Goal: Transaction & Acquisition: Obtain resource

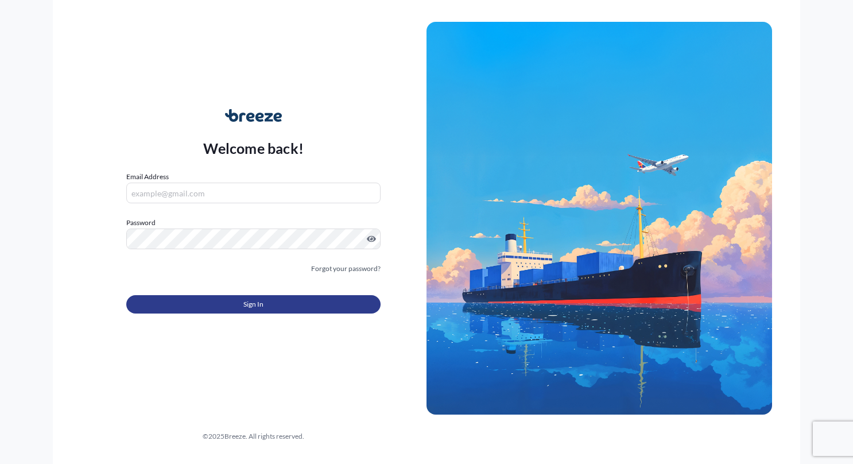
type input "[PERSON_NAME][EMAIL_ADDRESS][DOMAIN_NAME]"
click at [224, 301] on button "Sign In" at bounding box center [253, 304] width 254 height 18
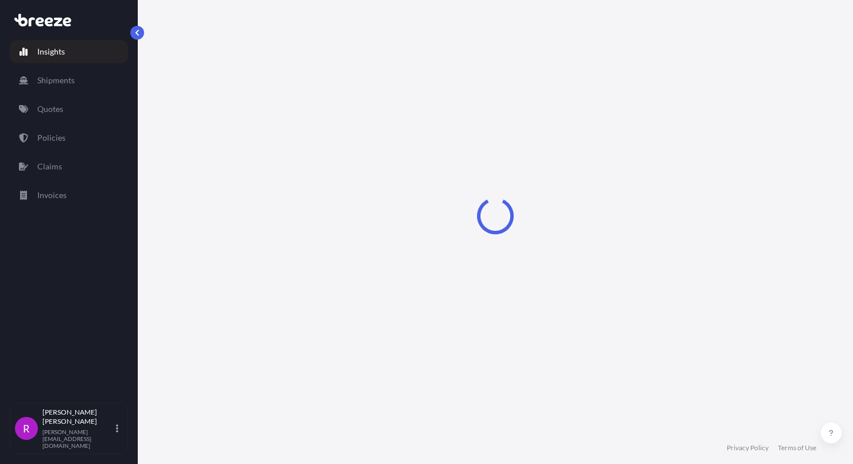
select select "2025"
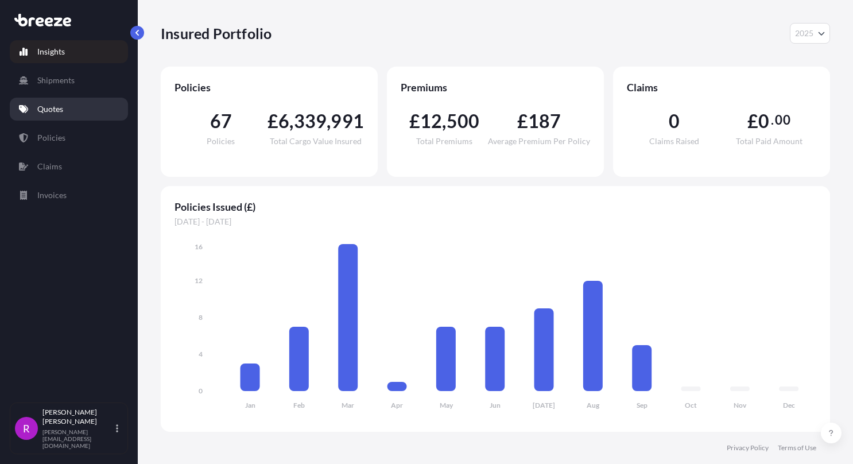
click at [59, 102] on link "Quotes" at bounding box center [69, 109] width 118 height 23
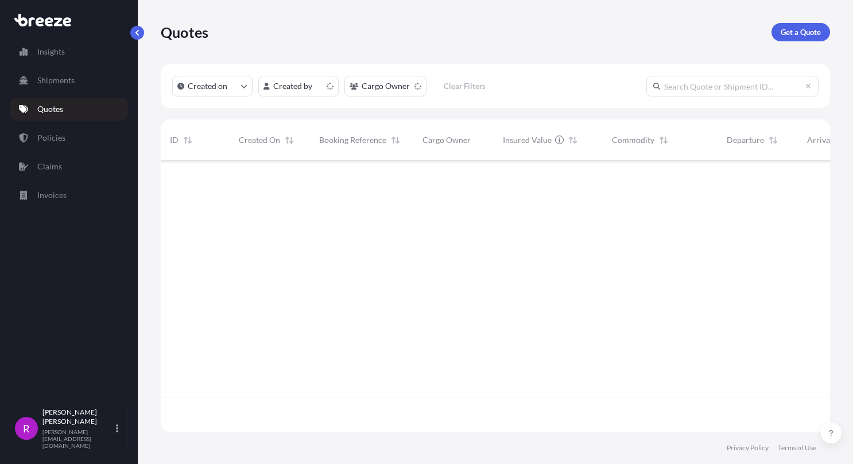
scroll to position [269, 660]
click at [814, 31] on p "Get a Quote" at bounding box center [801, 31] width 40 height 11
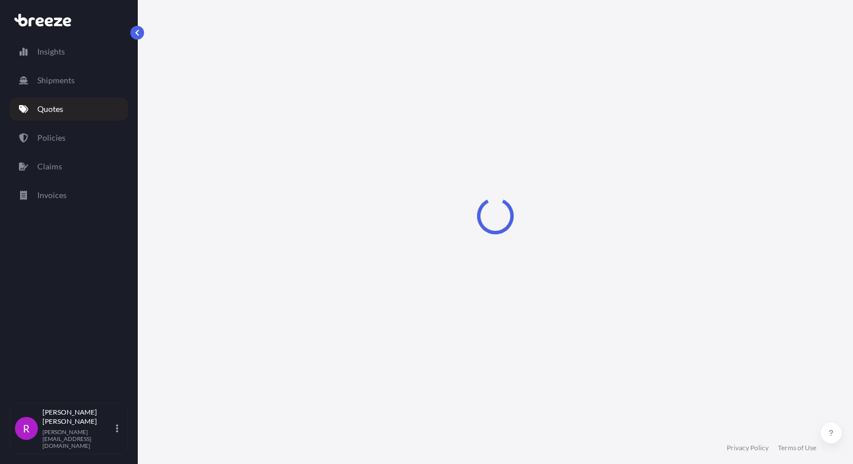
select select "Road"
select select "Sea"
select select "1"
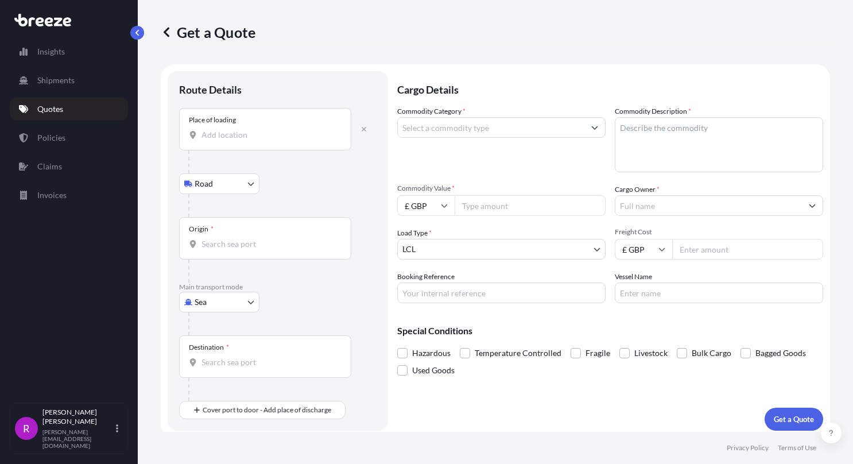
click at [223, 144] on div "Place of loading" at bounding box center [265, 129] width 172 height 42
click at [223, 141] on input "Place of loading" at bounding box center [270, 134] width 136 height 11
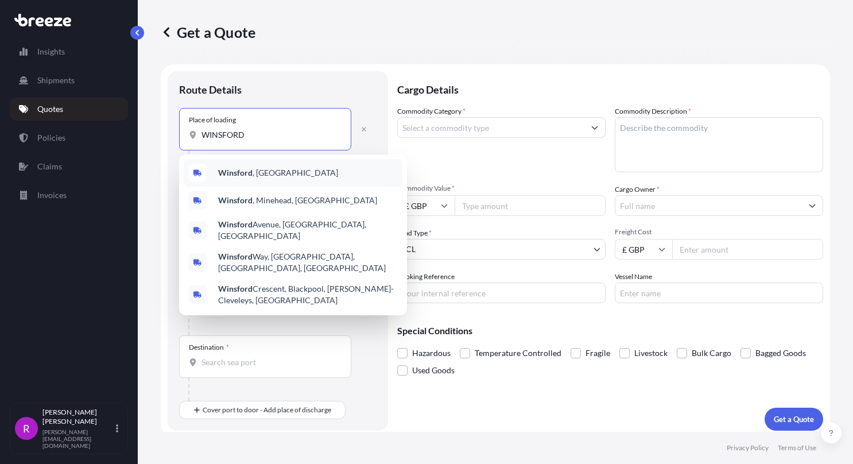
click at [267, 177] on div "[GEOGRAPHIC_DATA] , [GEOGRAPHIC_DATA]" at bounding box center [293, 173] width 219 height 28
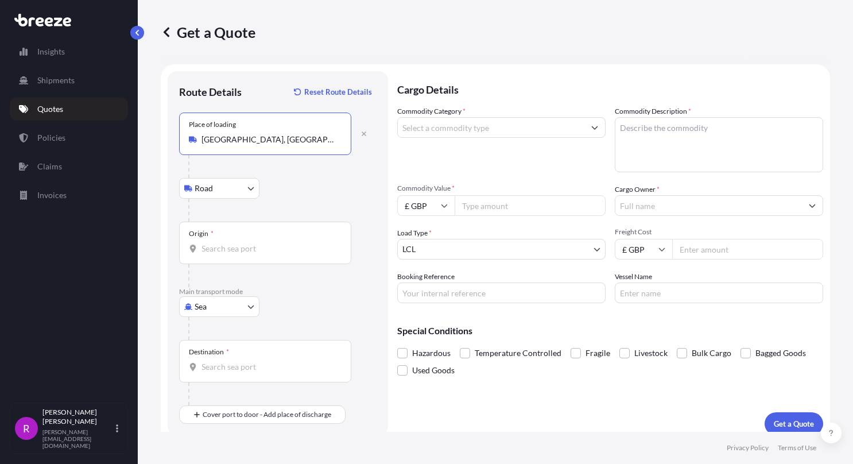
type input "[GEOGRAPHIC_DATA], [GEOGRAPHIC_DATA]"
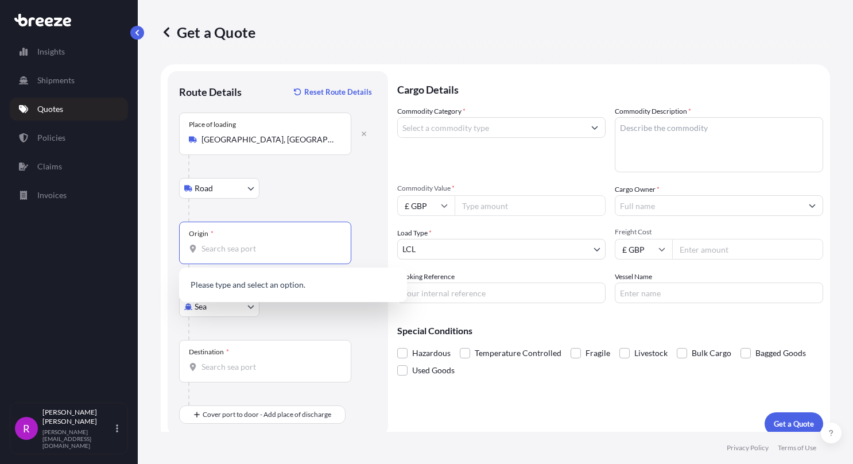
click at [226, 247] on input "Origin *" at bounding box center [270, 248] width 136 height 11
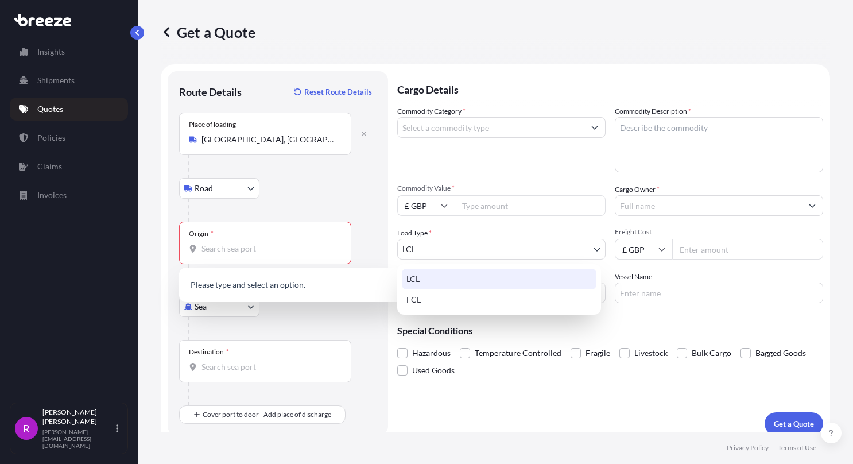
click at [446, 243] on body "0 options available. Insights Shipments Quotes Policies Claims Invoices R [PERS…" at bounding box center [426, 232] width 853 height 464
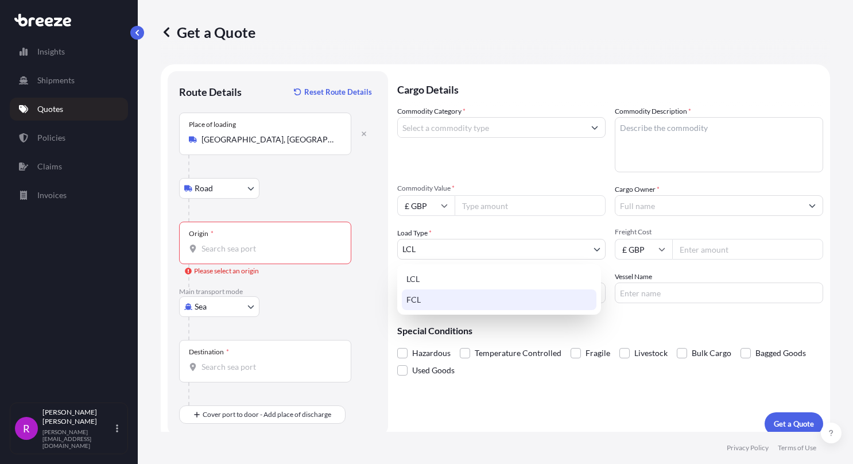
click at [419, 300] on div "FCL" at bounding box center [499, 299] width 195 height 21
select select "2"
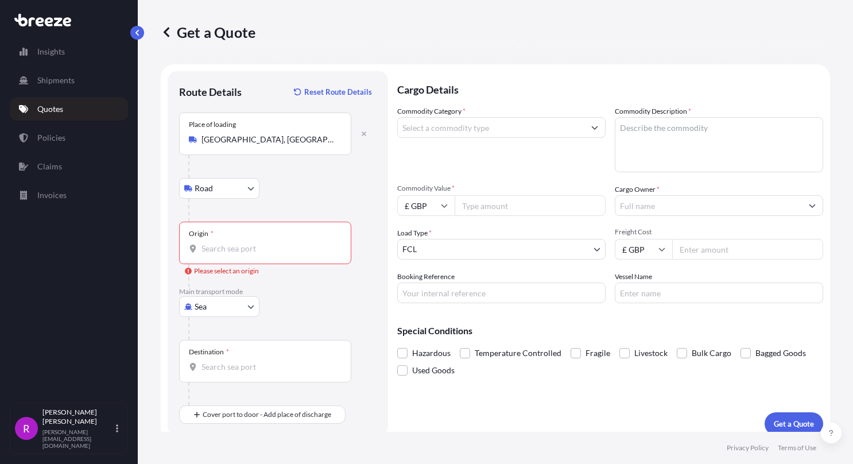
click at [486, 208] on input "Commodity Value *" at bounding box center [530, 205] width 151 height 21
click at [440, 208] on input "£ GBP" at bounding box center [425, 205] width 57 height 21
click at [416, 240] on div "€ EUR" at bounding box center [426, 237] width 48 height 22
type input "€ EUR"
click at [502, 213] on input "Commodity Value *" at bounding box center [530, 205] width 151 height 21
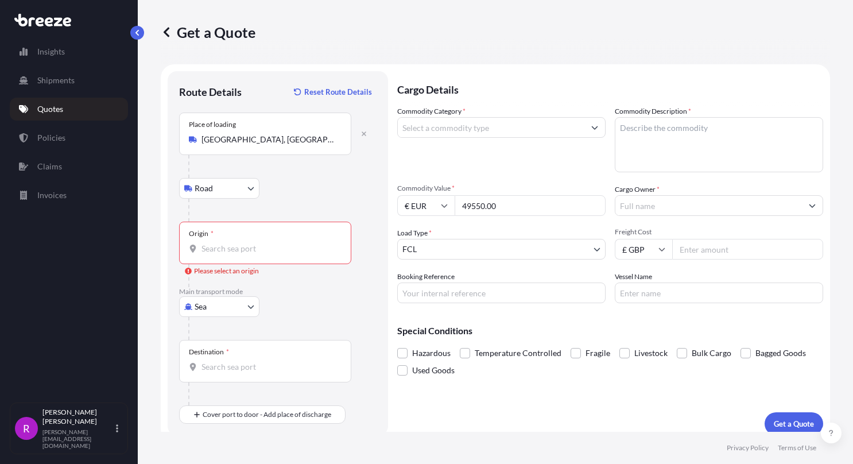
type input "49550.00"
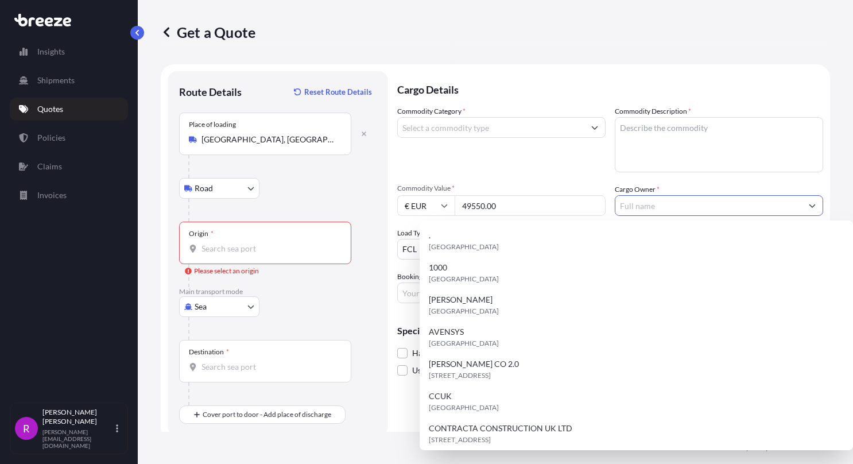
click at [652, 206] on input "Cargo Owner *" at bounding box center [709, 205] width 187 height 21
click at [678, 148] on textarea "Commodity Description *" at bounding box center [719, 144] width 208 height 55
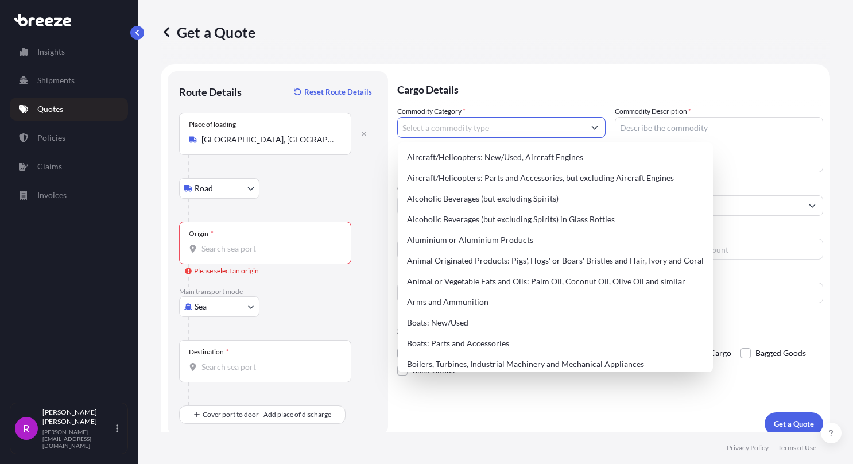
click at [547, 128] on input "Commodity Category *" at bounding box center [491, 127] width 187 height 21
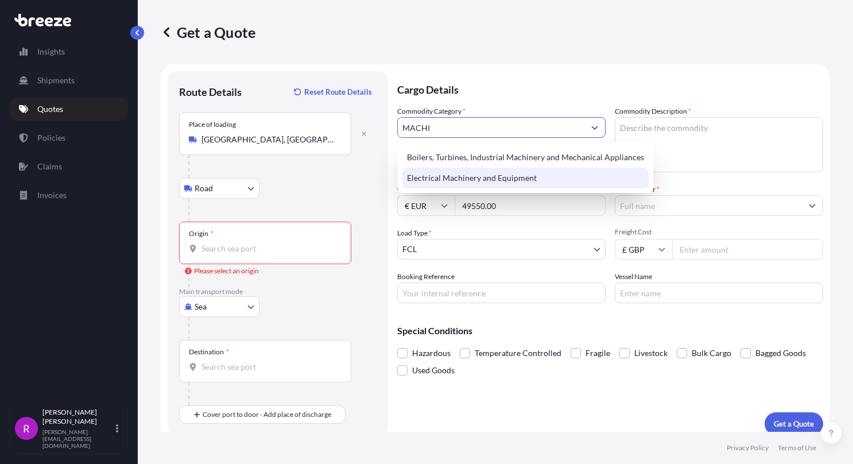
click at [491, 180] on div "Electrical Machinery and Equipment" at bounding box center [526, 178] width 246 height 21
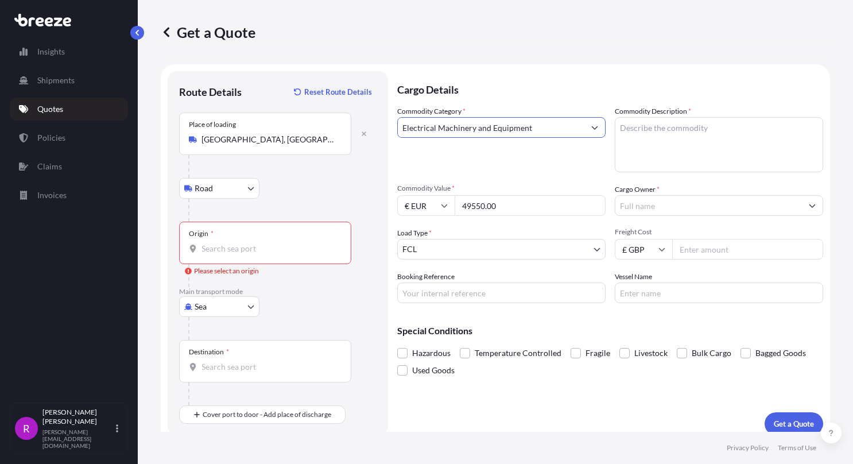
type input "Electrical Machinery and Equipment"
click at [625, 167] on textarea "Commodity Description *" at bounding box center [719, 144] width 208 height 55
type textarea "4M ECOWASH EXCEL HS CODE: 84791000"
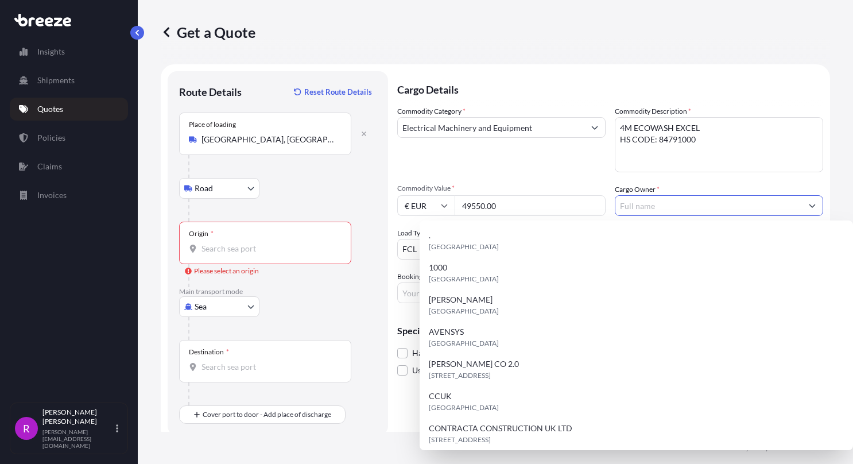
click at [662, 202] on input "Cargo Owner *" at bounding box center [709, 205] width 187 height 21
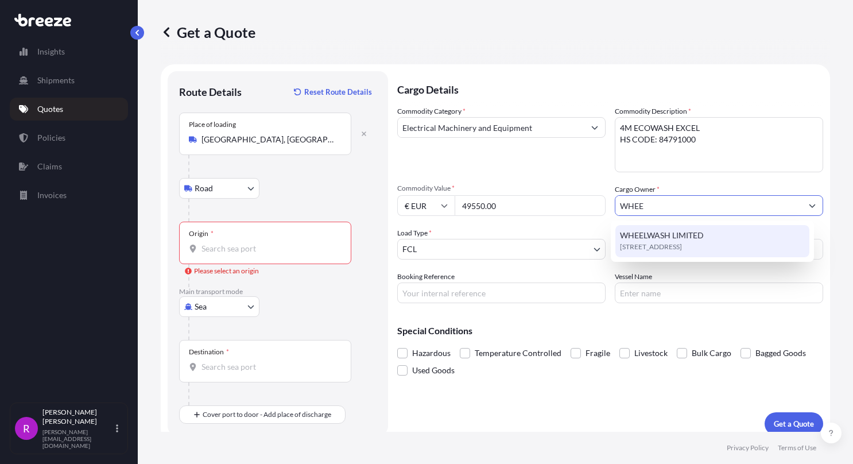
click at [660, 254] on div "[STREET_ADDRESS]" at bounding box center [713, 241] width 194 height 32
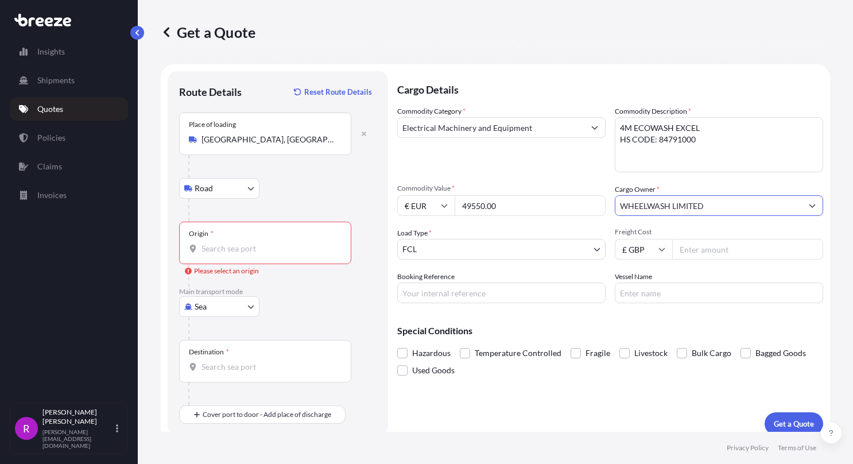
type input "WHEELWASH LIMITED"
click at [714, 253] on input "Freight Cost" at bounding box center [747, 249] width 151 height 21
type input "2500.00"
click at [435, 290] on input "Booking Reference" at bounding box center [501, 293] width 208 height 21
type input "FSE-655"
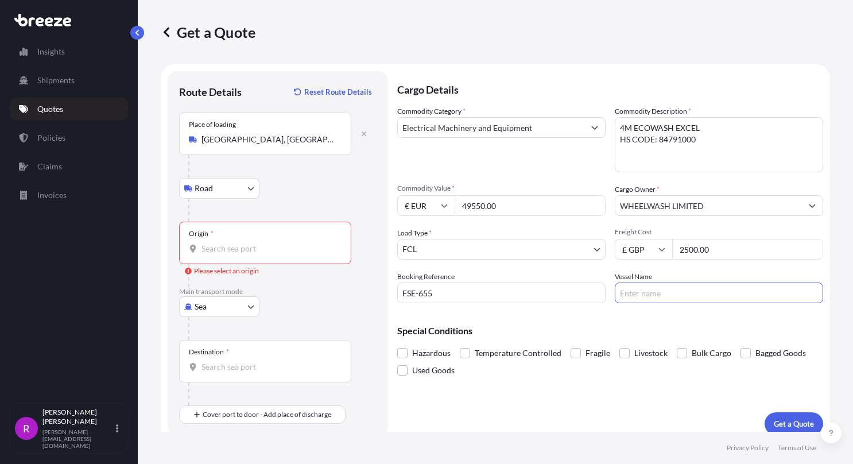
click at [656, 296] on input "Vessel Name" at bounding box center [719, 293] width 208 height 21
type input "MSC MOMBASA"
drag, startPoint x: 719, startPoint y: 246, endPoint x: 662, endPoint y: 245, distance: 57.4
click at [662, 245] on div "£ GBP 2500.00" at bounding box center [719, 249] width 208 height 21
type input "3116.85"
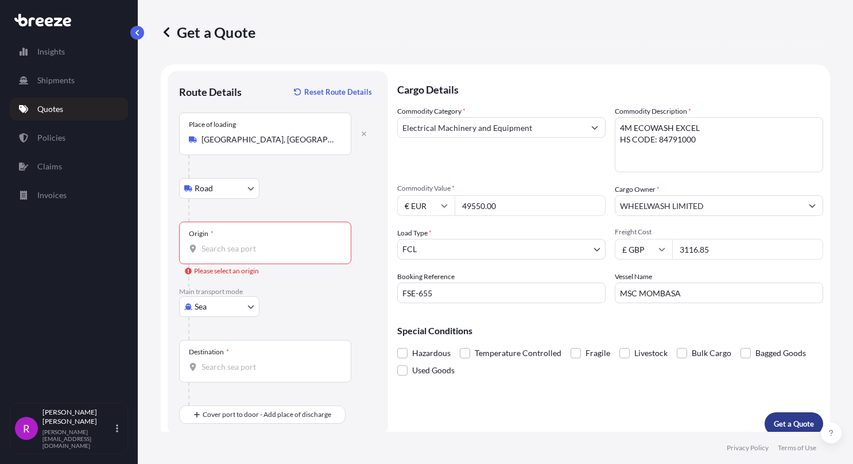
click at [788, 421] on p "Get a Quote" at bounding box center [794, 423] width 40 height 11
click at [774, 420] on p "Get a Quote" at bounding box center [794, 423] width 40 height 11
click at [269, 241] on div "Origin *" at bounding box center [265, 243] width 172 height 42
click at [269, 243] on input "Origin * Please select an origin" at bounding box center [270, 248] width 136 height 11
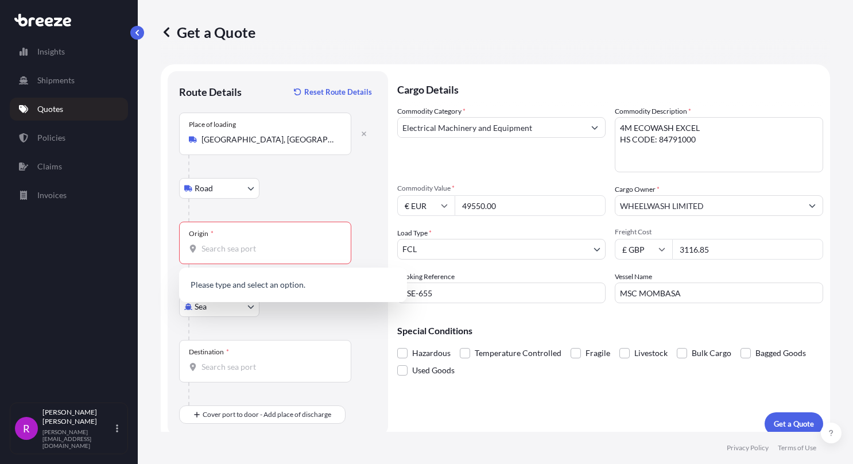
click at [252, 238] on div "Origin *" at bounding box center [265, 243] width 172 height 42
click at [252, 243] on input "Origin * Please select an origin" at bounding box center [270, 248] width 136 height 11
click at [246, 285] on span "GB FXT - Felixstowe, [GEOGRAPHIC_DATA]" at bounding box center [295, 285] width 154 height 11
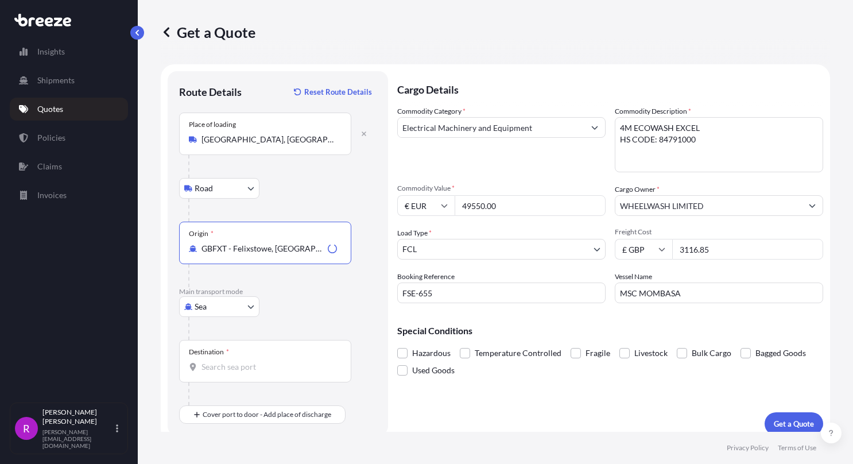
type input "GBFXT - Felixstowe, [GEOGRAPHIC_DATA]"
click at [231, 362] on input "Destination *" at bounding box center [270, 366] width 136 height 11
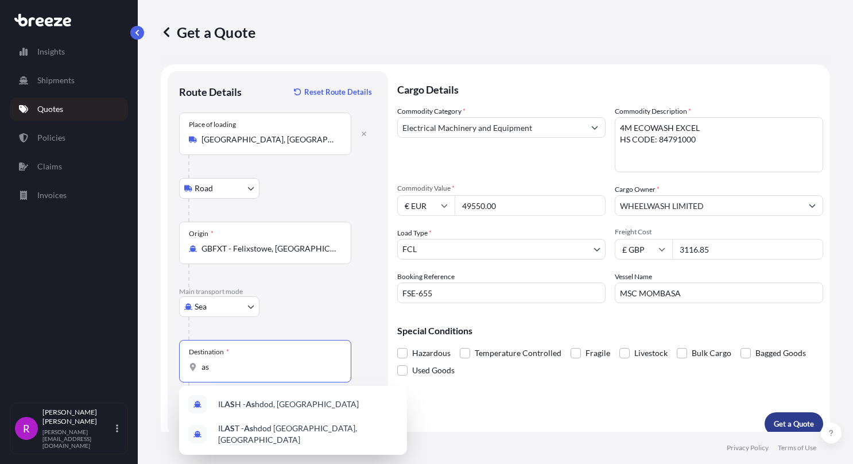
type input "a"
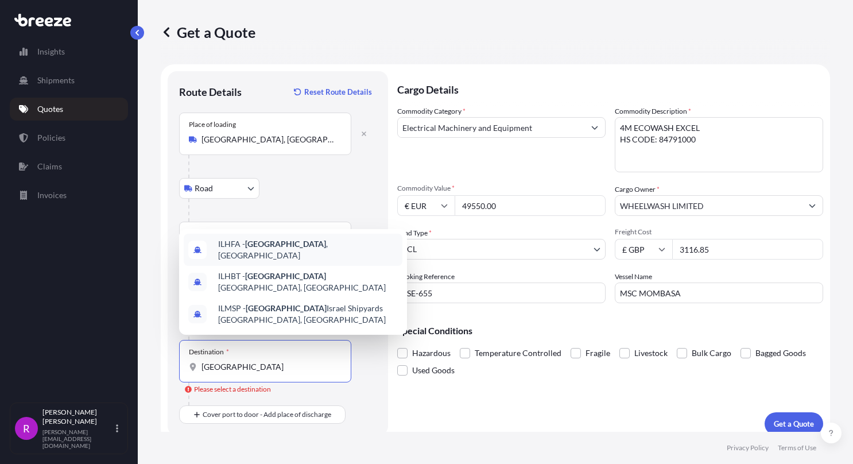
click at [283, 261] on span "ILHFA - [GEOGRAPHIC_DATA] , [GEOGRAPHIC_DATA]" at bounding box center [308, 249] width 180 height 23
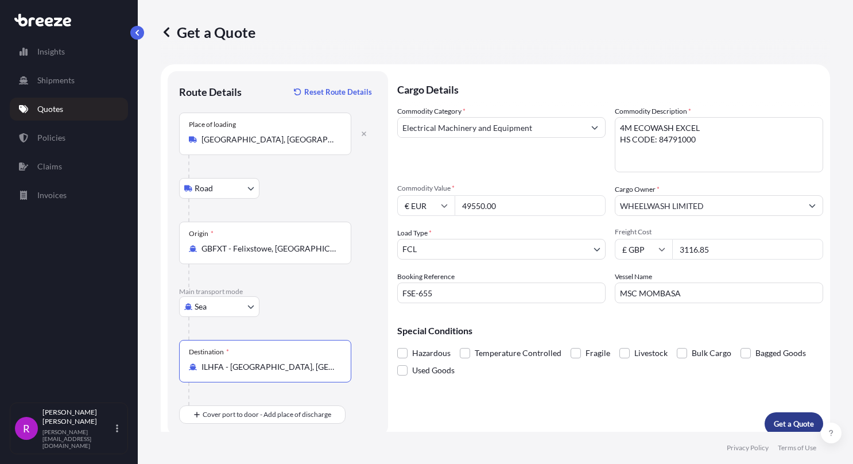
type input "ILHFA - [GEOGRAPHIC_DATA], [GEOGRAPHIC_DATA]"
click at [781, 418] on p "Get a Quote" at bounding box center [794, 423] width 40 height 11
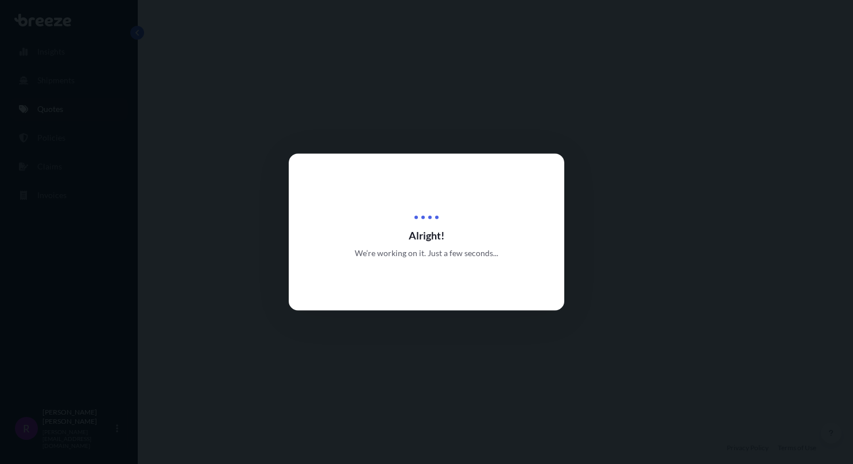
select select "Road"
select select "Sea"
select select "2"
